Goal: Download file/media

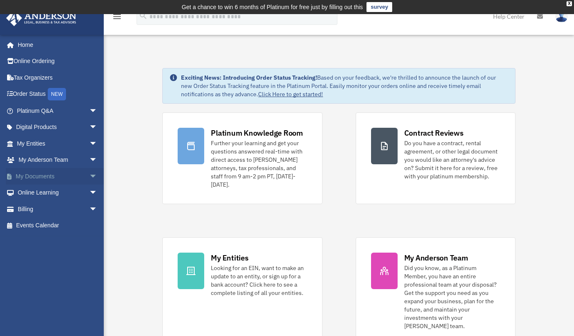
click at [65, 178] on link "My Documents arrow_drop_down" at bounding box center [58, 176] width 104 height 17
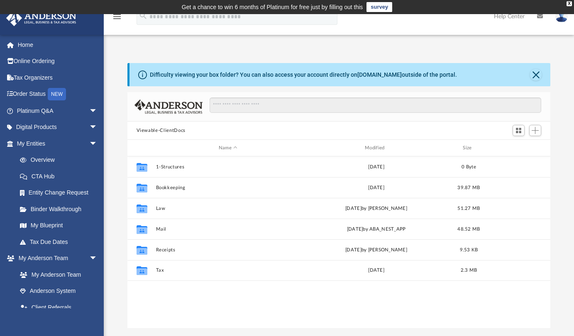
scroll to position [182, 417]
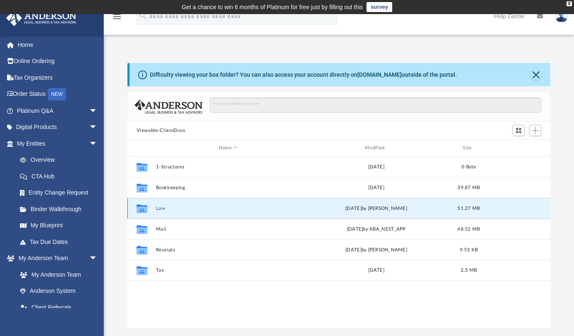
click at [158, 209] on button "Law" at bounding box center [228, 208] width 144 height 5
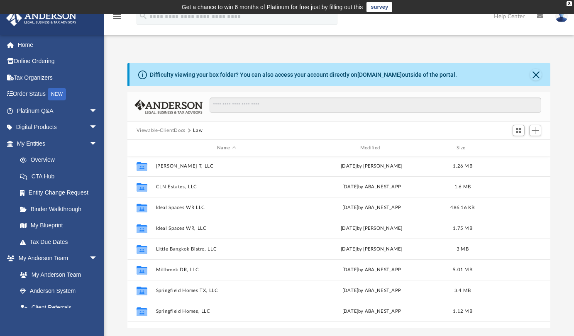
scroll to position [85, 0]
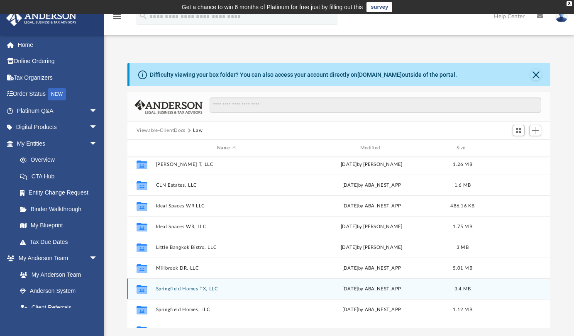
click at [185, 289] on button "Springfield Homes TX, LLC" at bounding box center [226, 288] width 141 height 5
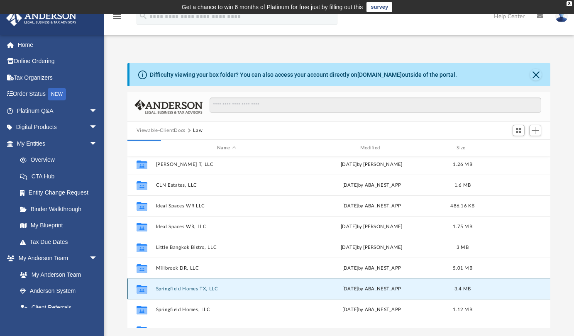
scroll to position [0, 0]
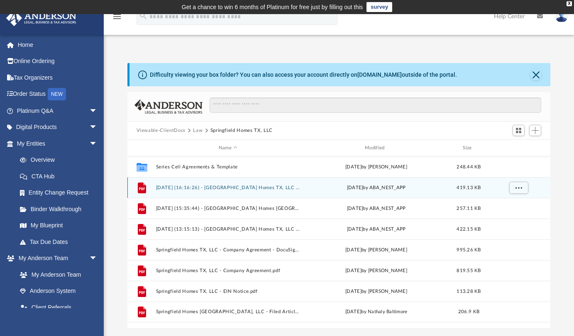
click at [232, 190] on div "File [DATE] (16:16:26) - [GEOGRAPHIC_DATA] Homes TX, LLC - EIN Letter from IRS.…" at bounding box center [338, 187] width 423 height 21
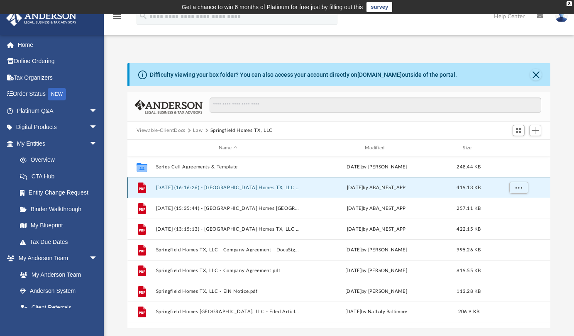
click at [232, 188] on button "[DATE] (16:16:26) - [GEOGRAPHIC_DATA] Homes TX, LLC - EIN Letter from IRS.pdf" at bounding box center [228, 187] width 144 height 5
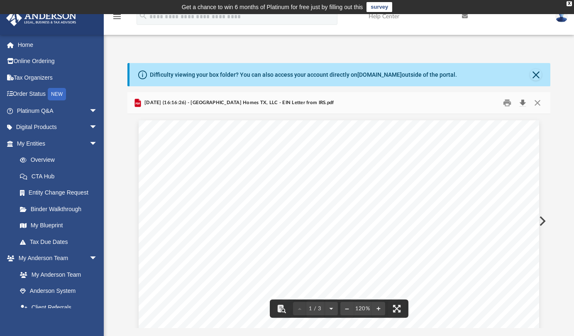
click at [525, 103] on button "Download" at bounding box center [522, 103] width 15 height 13
